Goal: Find specific page/section: Find specific page/section

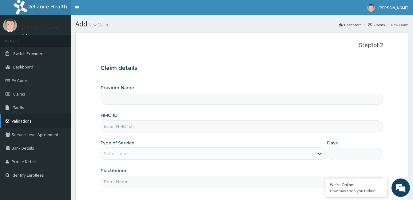
click at [26, 119] on link "Validations" at bounding box center [35, 121] width 71 height 14
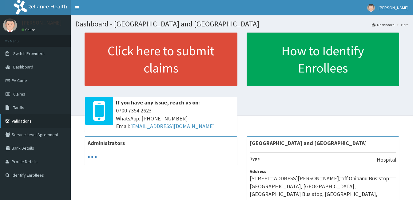
click at [29, 125] on link "Validations" at bounding box center [35, 121] width 71 height 14
